Goal: Information Seeking & Learning: Learn about a topic

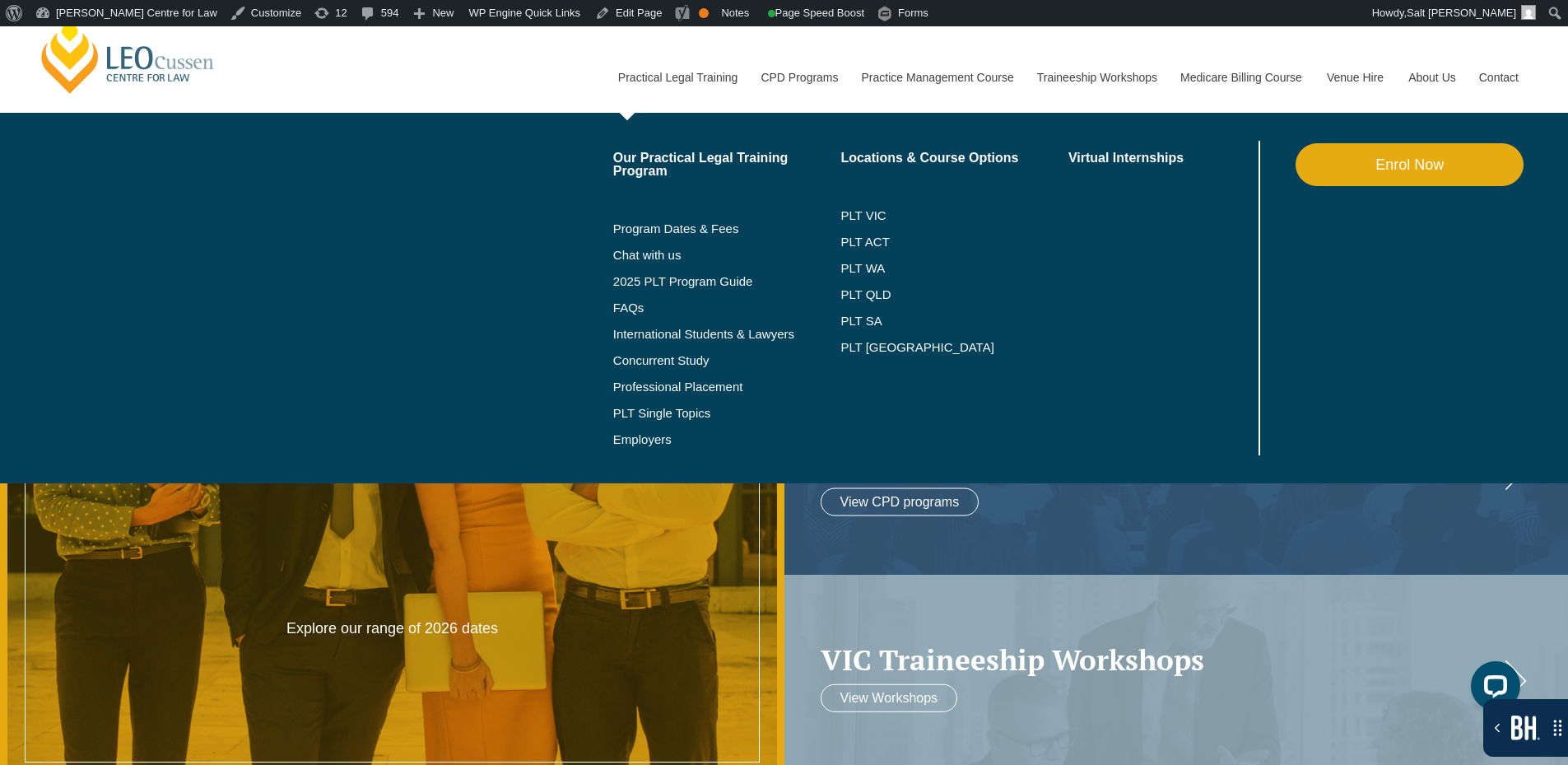
click at [1438, 170] on link "Enrol Now" at bounding box center [1409, 164] width 228 height 43
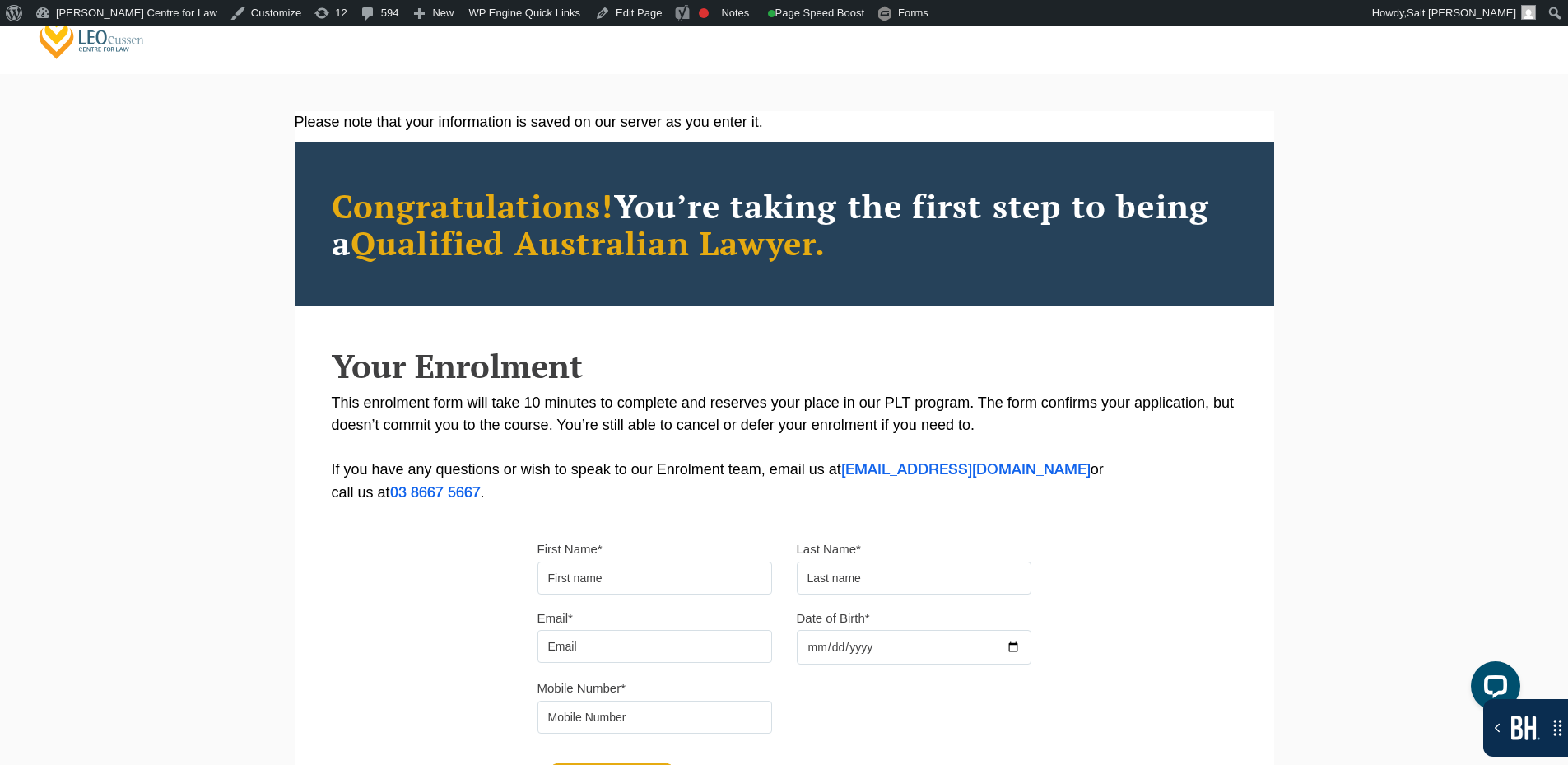
scroll to position [82, 0]
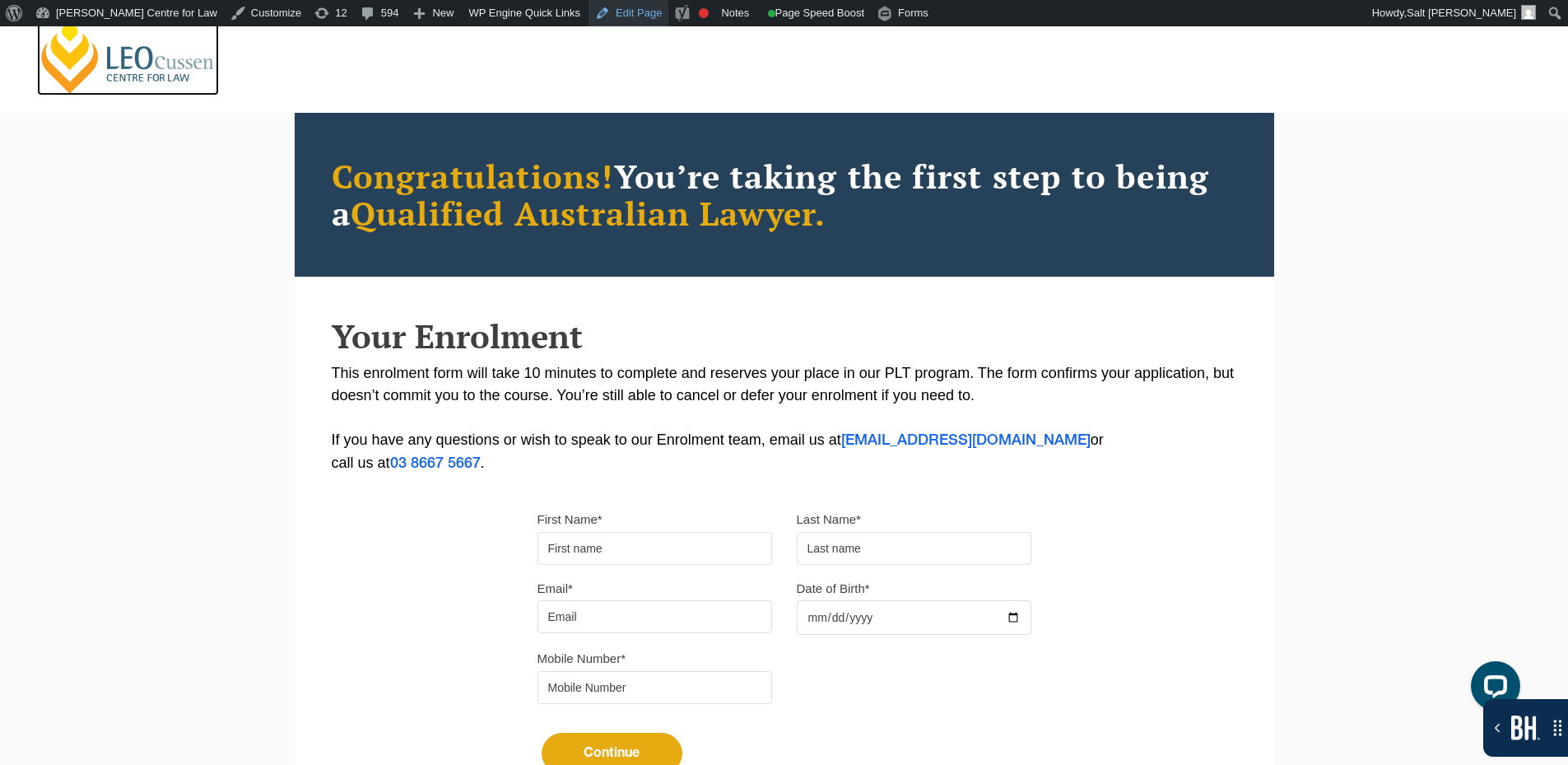
drag, startPoint x: 140, startPoint y: 52, endPoint x: 581, endPoint y: 9, distance: 443.1
click at [141, 52] on link "[PERSON_NAME] Centre for Law" at bounding box center [128, 56] width 181 height 77
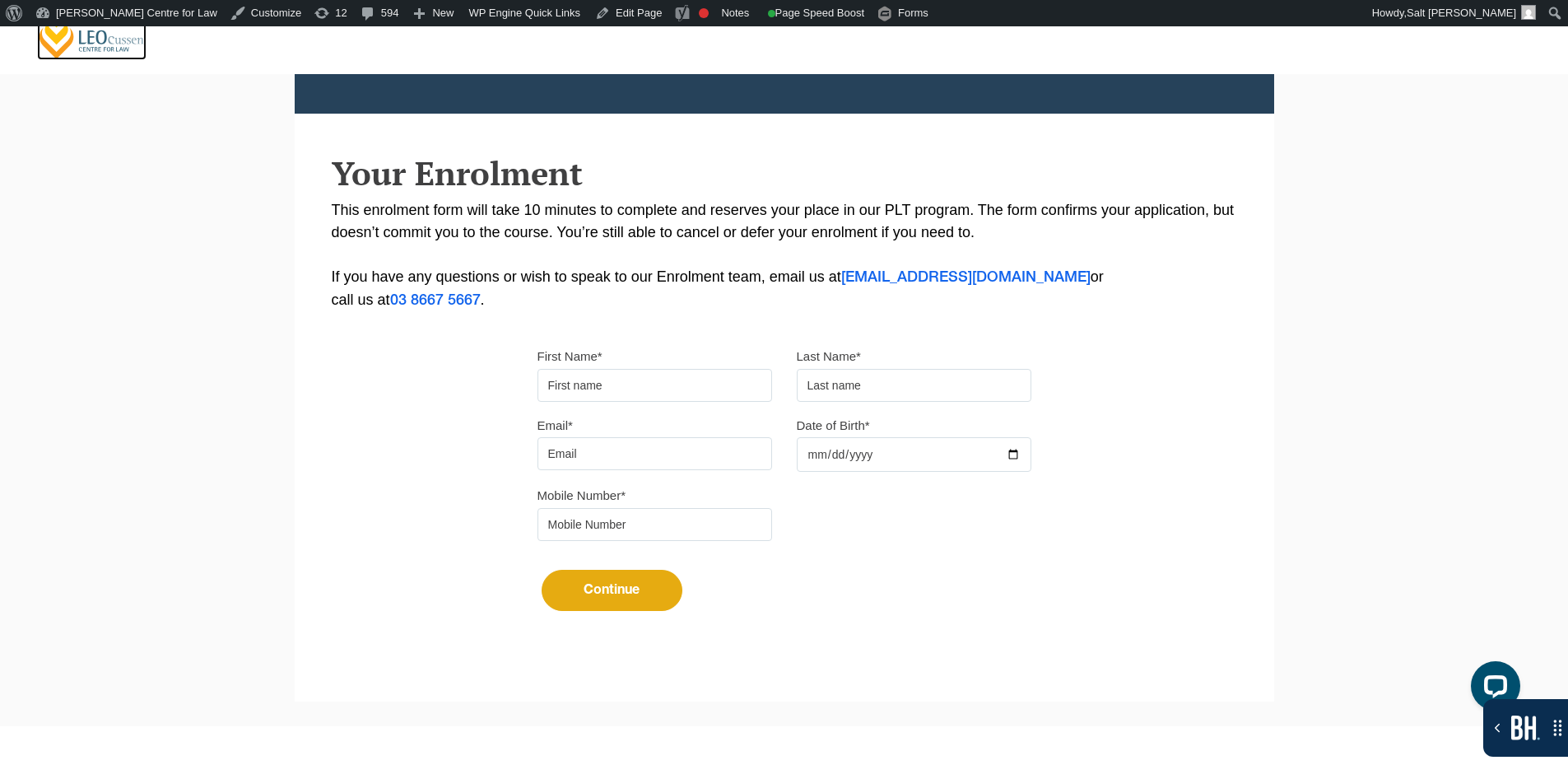
scroll to position [247, 0]
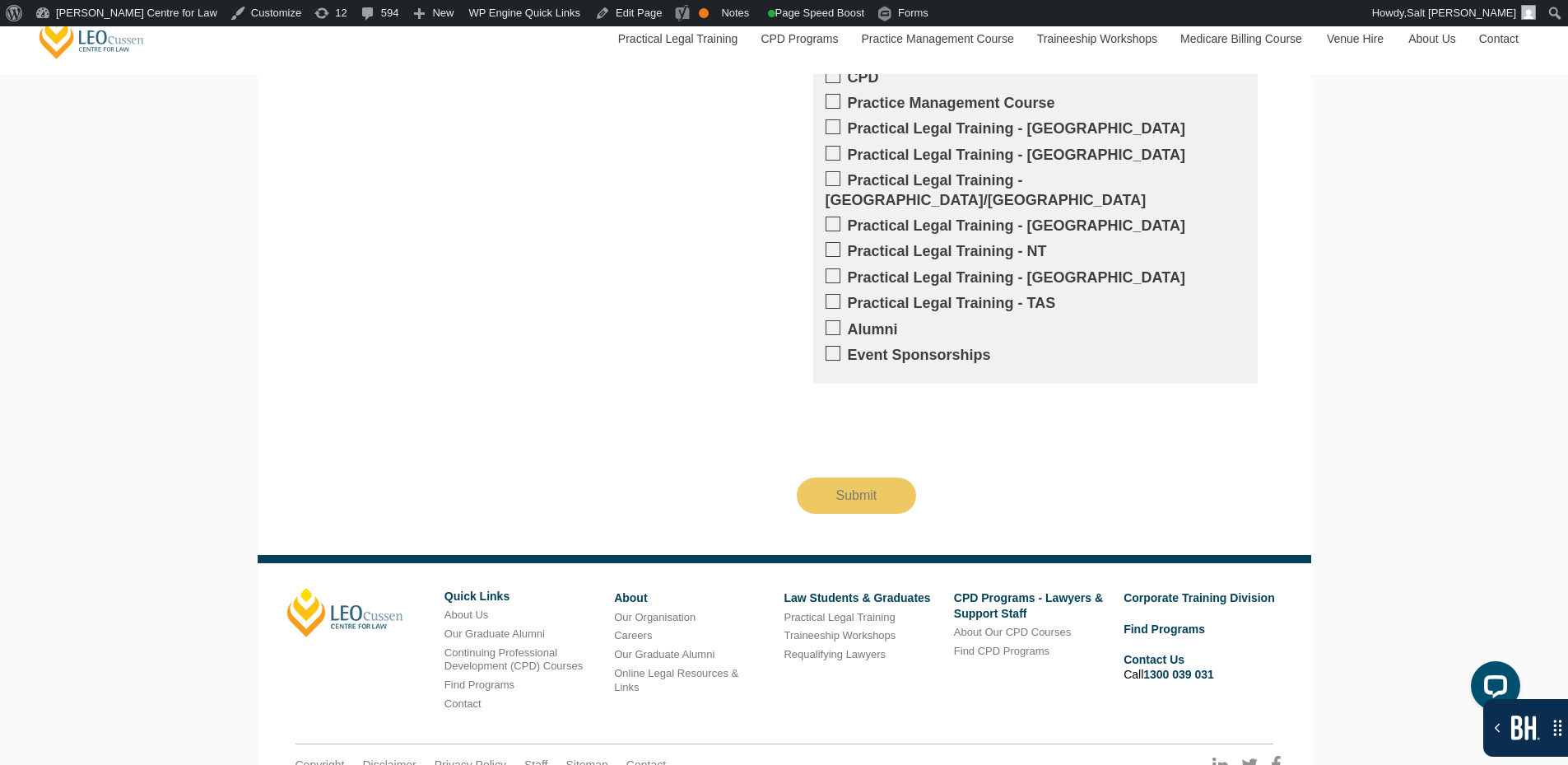
scroll to position [3114, 0]
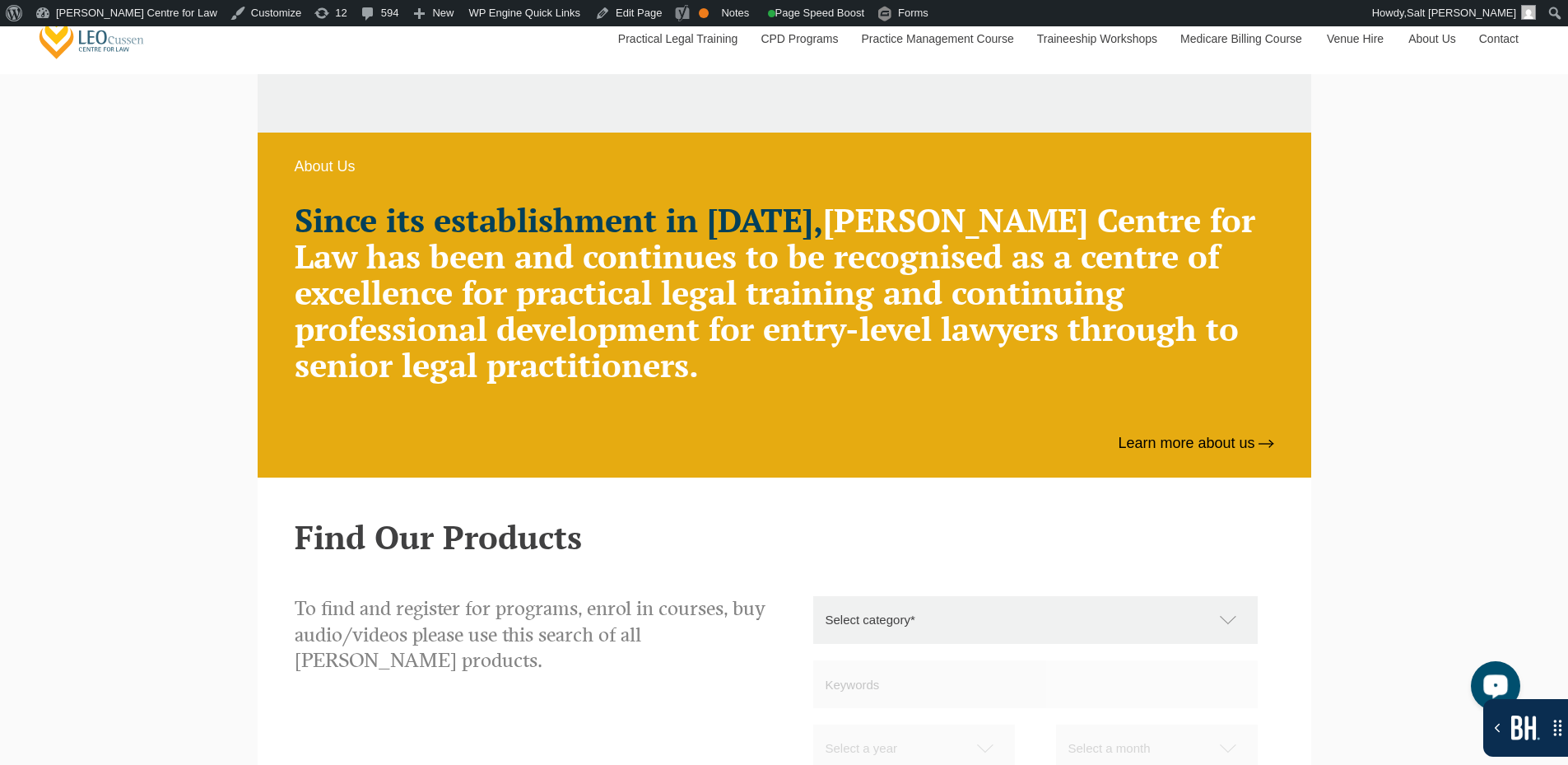
scroll to position [1153, 0]
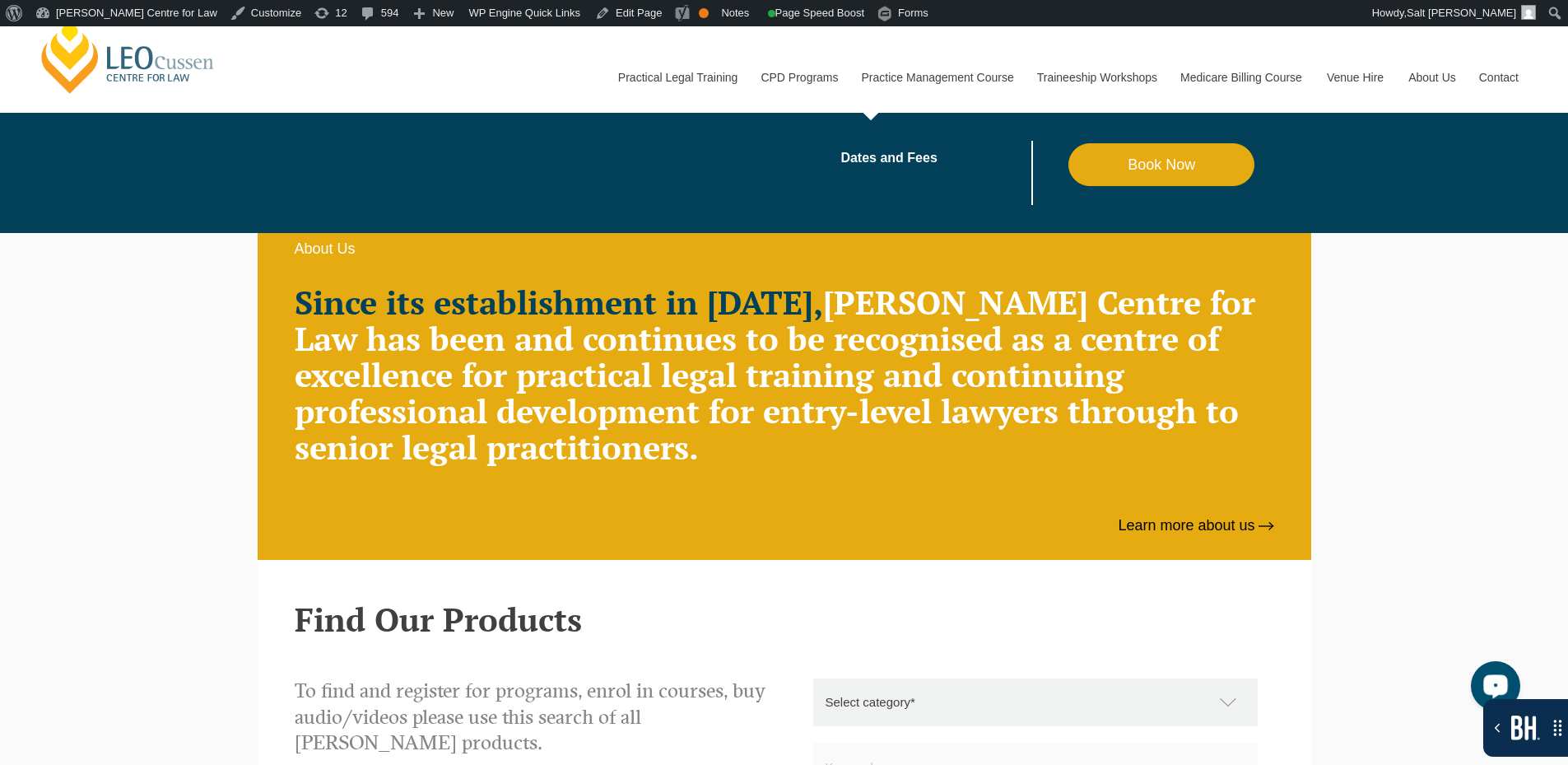
click at [902, 73] on link "Practice Management Course" at bounding box center [938, 77] width 176 height 71
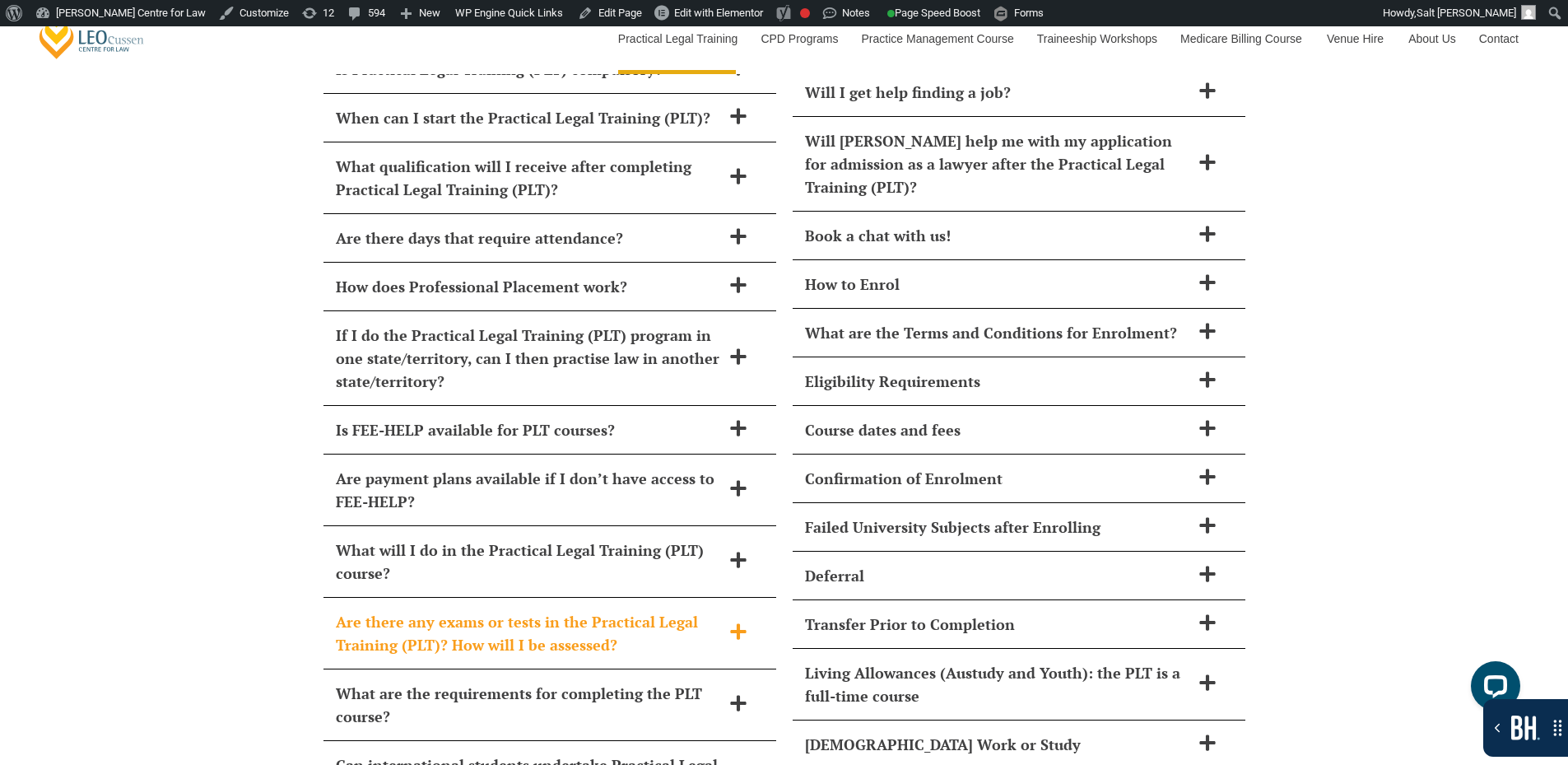
scroll to position [6942, 0]
